Goal: Information Seeking & Learning: Learn about a topic

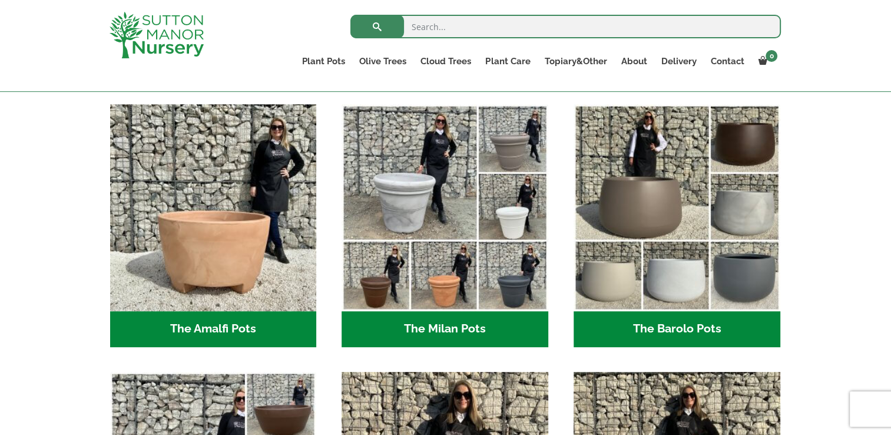
scroll to position [294, 0]
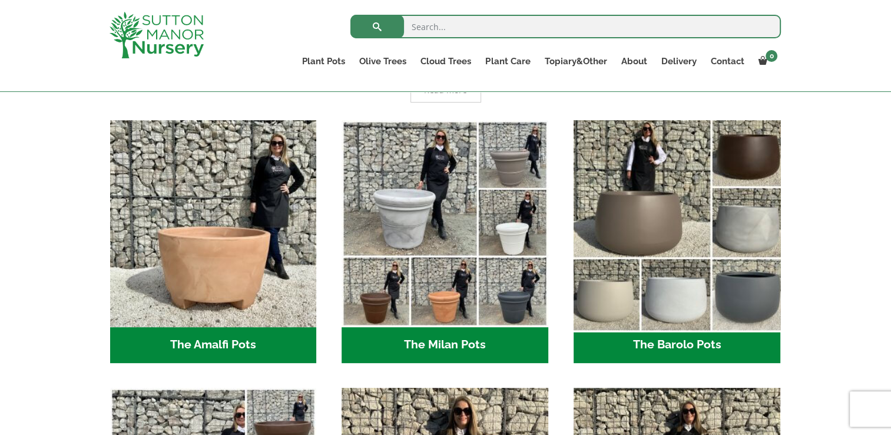
click at [738, 282] on img "Visit product category The Barolo Pots" at bounding box center [676, 223] width 217 height 217
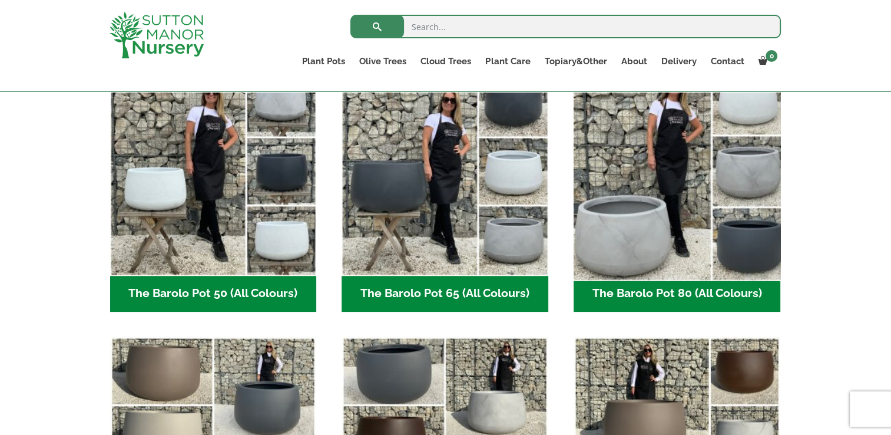
scroll to position [412, 0]
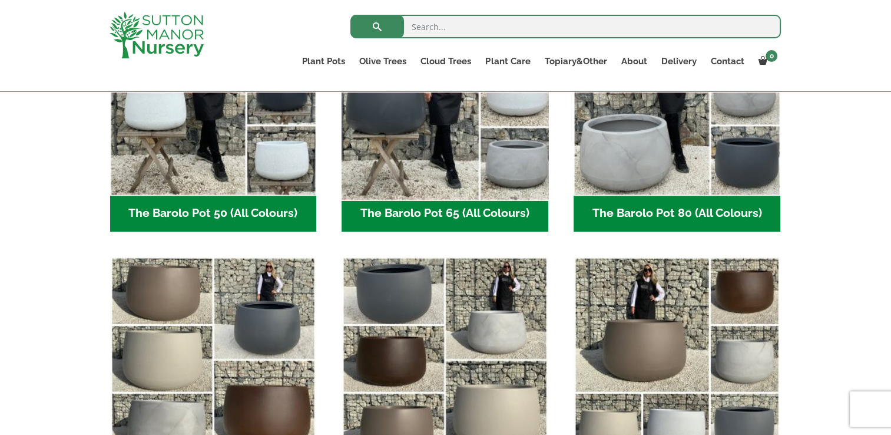
click at [402, 121] on img "Visit product category The Barolo Pot 65 (All Colours)" at bounding box center [445, 92] width 217 height 217
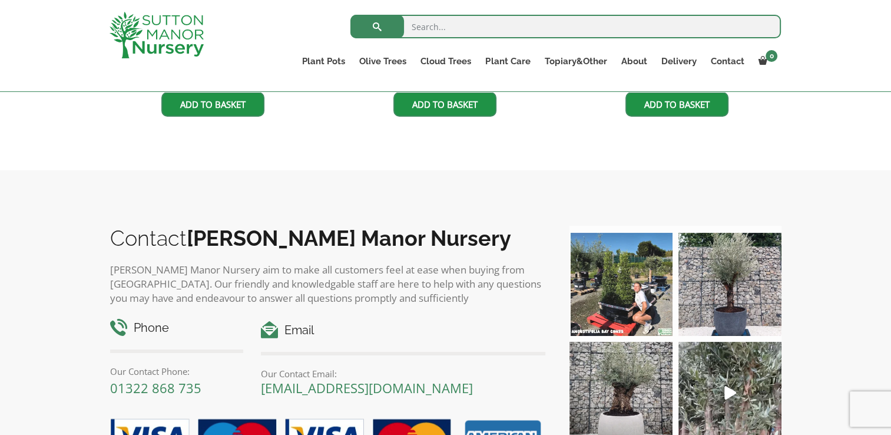
scroll to position [942, 0]
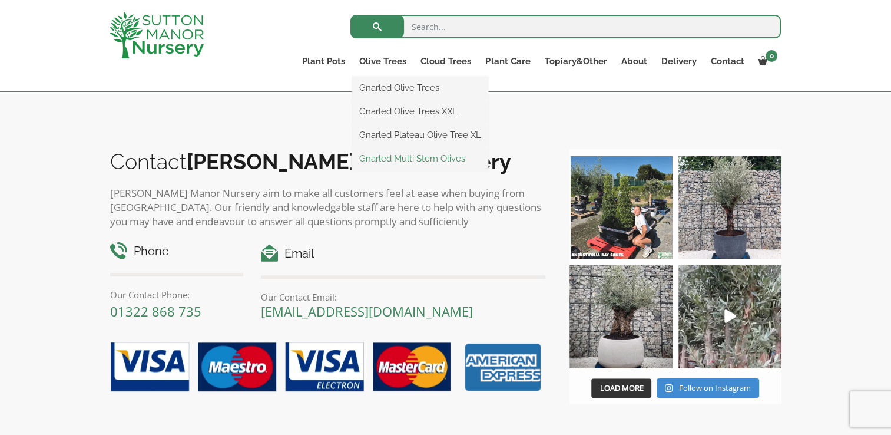
click at [388, 158] on link "Gnarled Multi Stem Olives" at bounding box center [420, 159] width 136 height 18
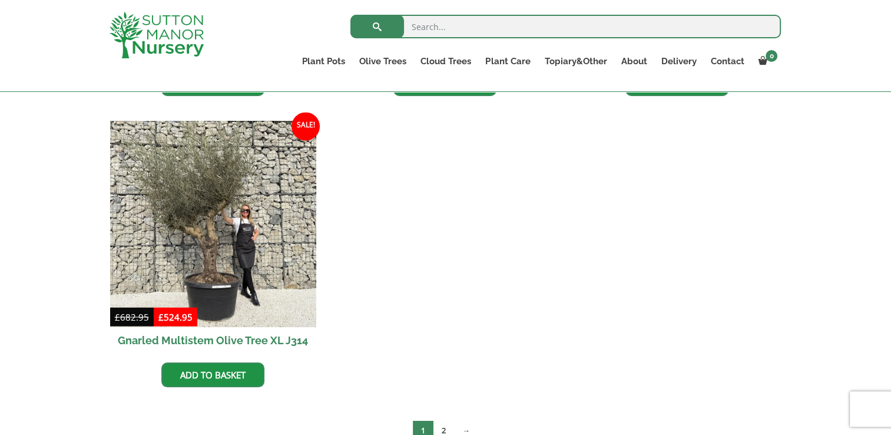
scroll to position [2238, 0]
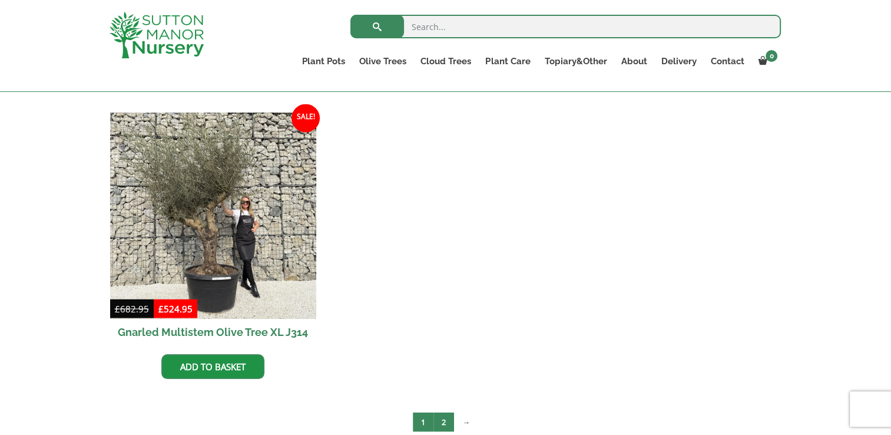
click at [447, 416] on link "2" at bounding box center [443, 421] width 21 height 19
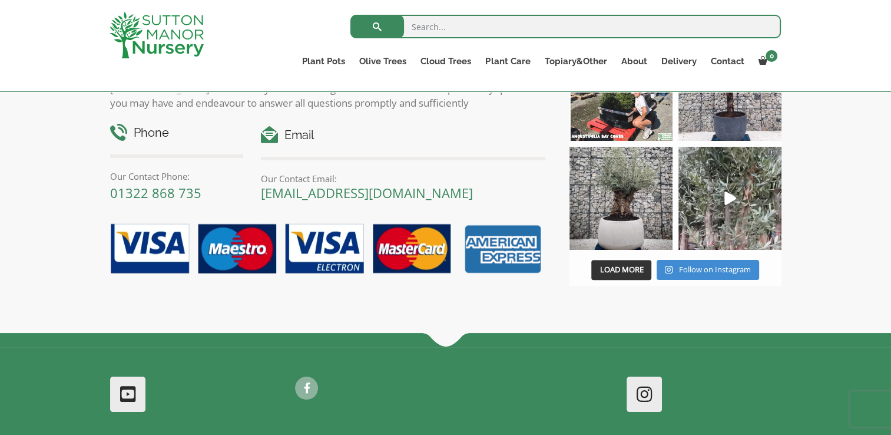
scroll to position [59, 0]
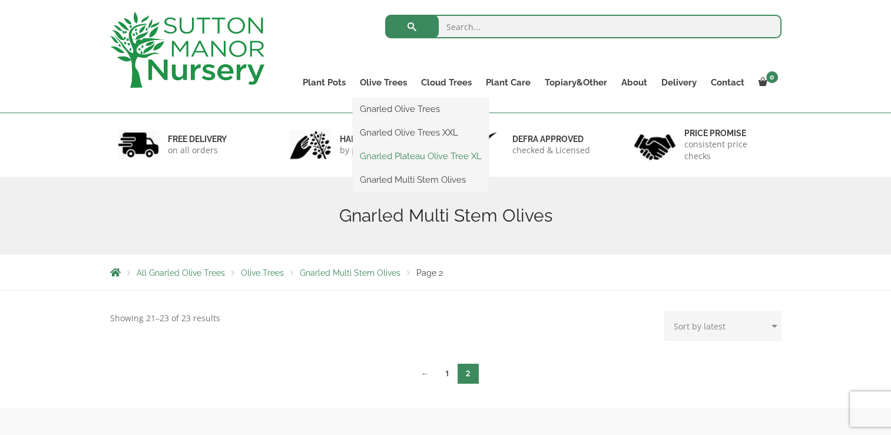
click at [383, 152] on link "Gnarled Plateau Olive Tree XL" at bounding box center [421, 156] width 136 height 18
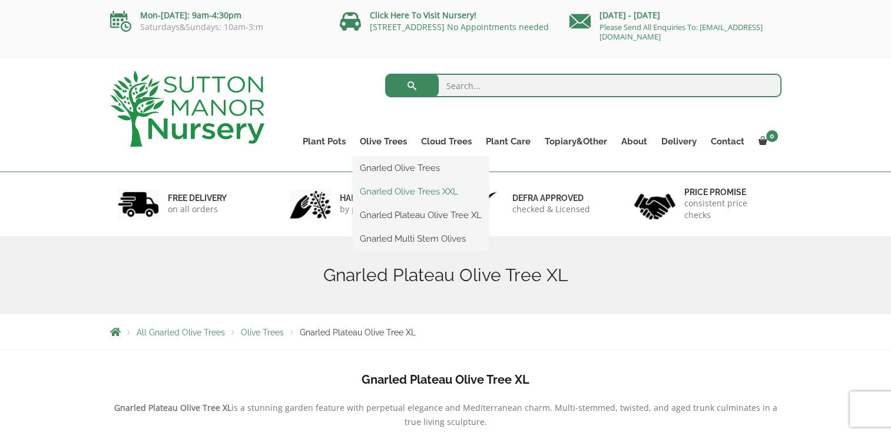
click at [380, 190] on link "Gnarled Olive Trees XXL" at bounding box center [421, 192] width 136 height 18
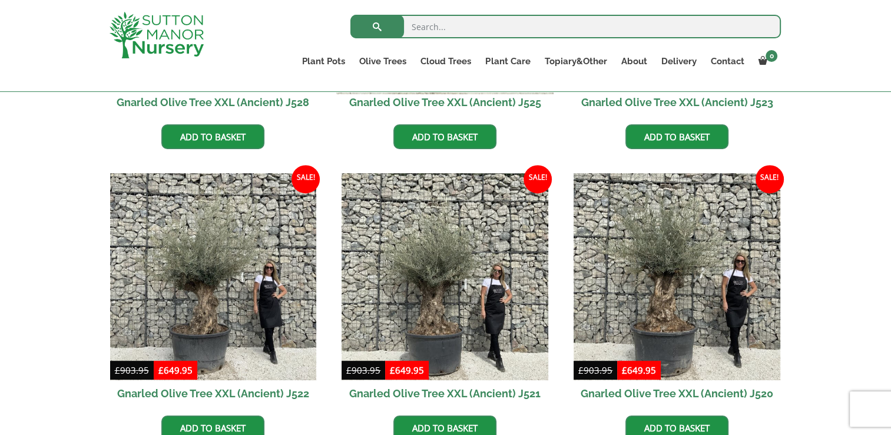
scroll to position [294, 0]
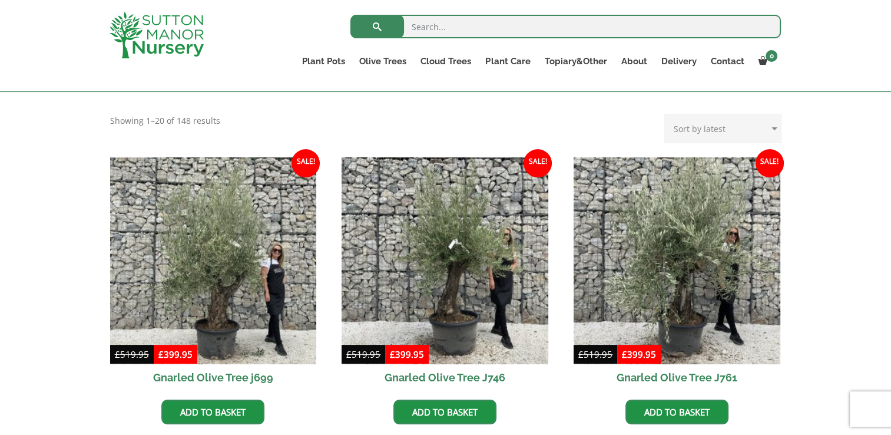
scroll to position [257, 0]
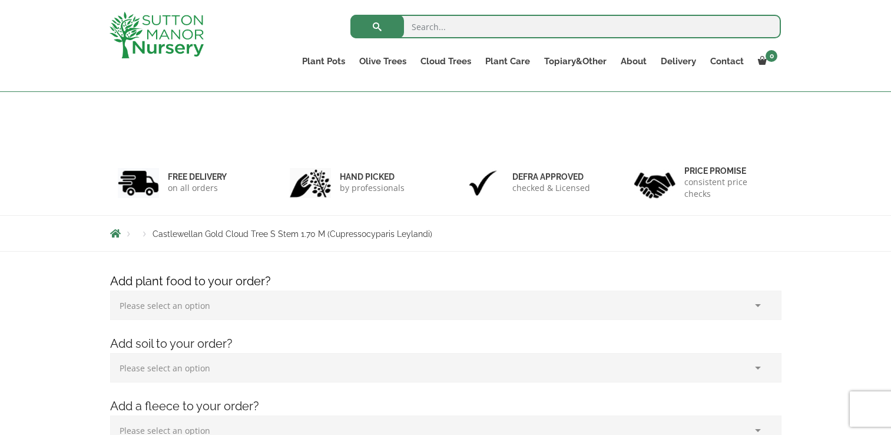
scroll to position [294, 0]
